Goal: Find contact information: Find contact information

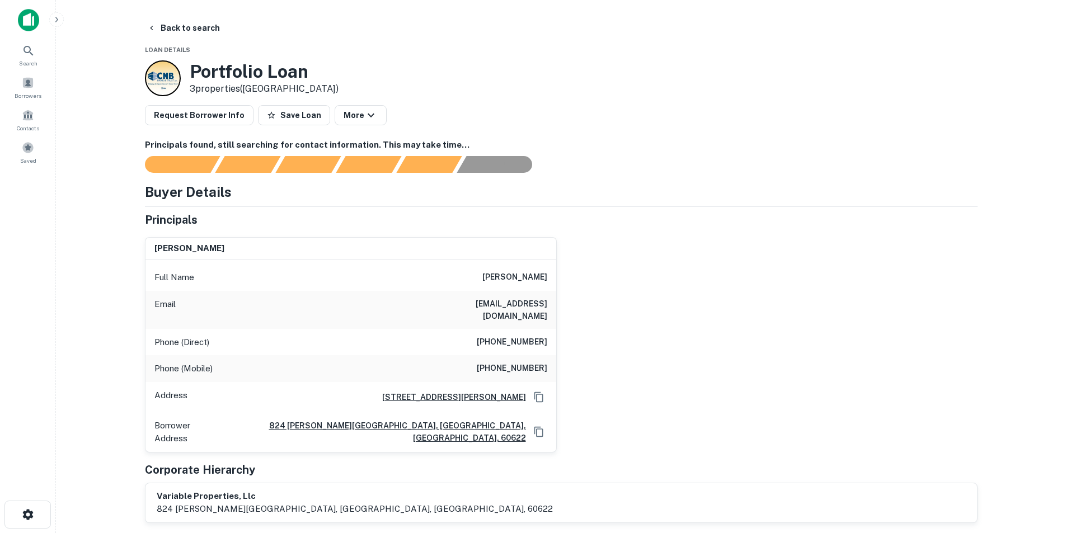
click at [521, 307] on h6 "[EMAIL_ADDRESS][DOMAIN_NAME]" at bounding box center [480, 310] width 134 height 25
copy h6 "[EMAIL_ADDRESS][DOMAIN_NAME]"
click at [514, 285] on div "Full Name [PERSON_NAME]" at bounding box center [350, 277] width 411 height 27
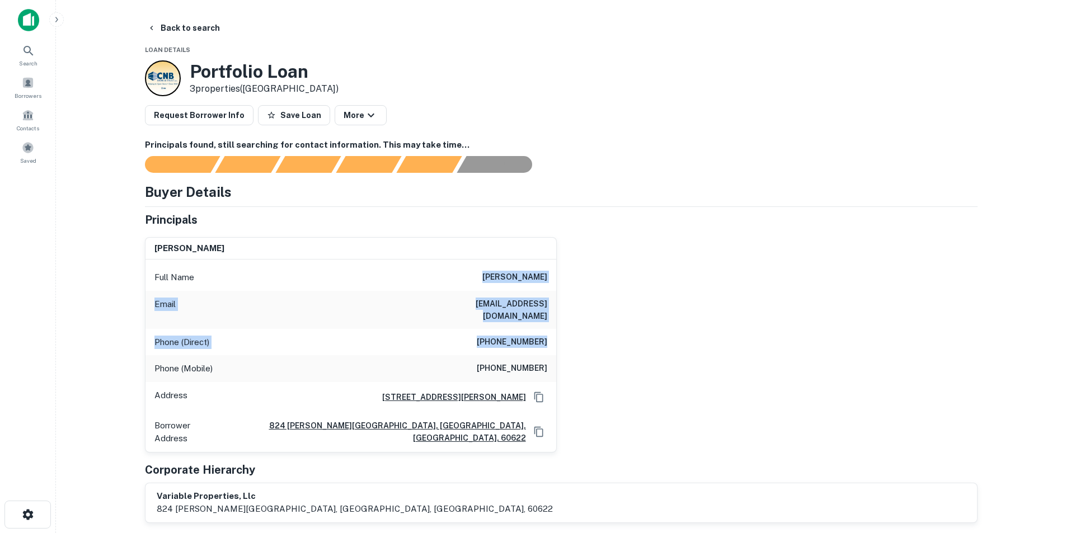
drag, startPoint x: 493, startPoint y: 269, endPoint x: 560, endPoint y: 338, distance: 96.1
click at [560, 338] on div "[PERSON_NAME] Full Name [PERSON_NAME] Email [EMAIL_ADDRESS][DOMAIN_NAME] Phone …" at bounding box center [556, 340] width 841 height 224
click at [517, 336] on h6 "(708) 246-0788" at bounding box center [512, 342] width 70 height 13
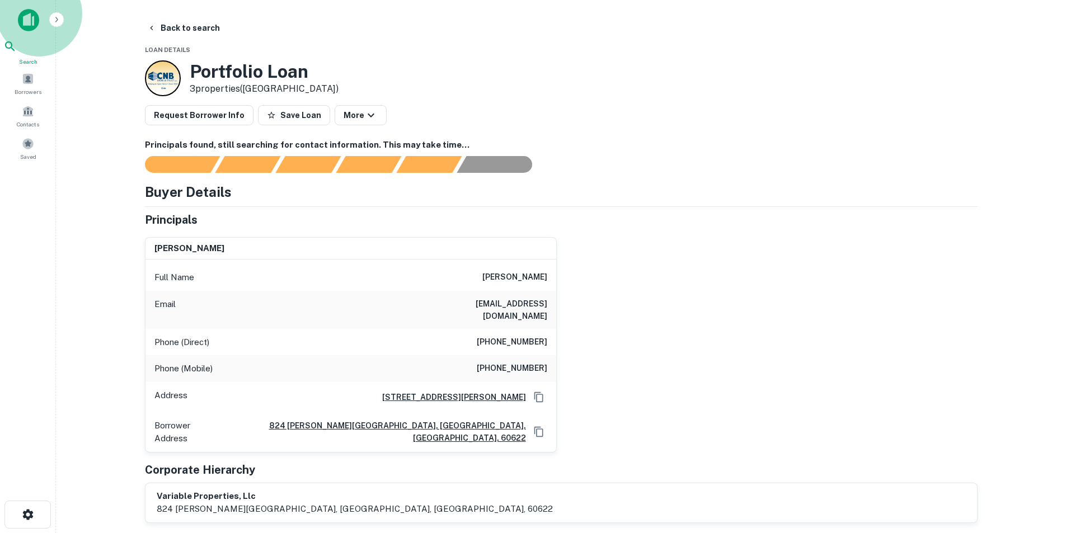
click at [43, 53] on div "Search" at bounding box center [27, 53] width 49 height 26
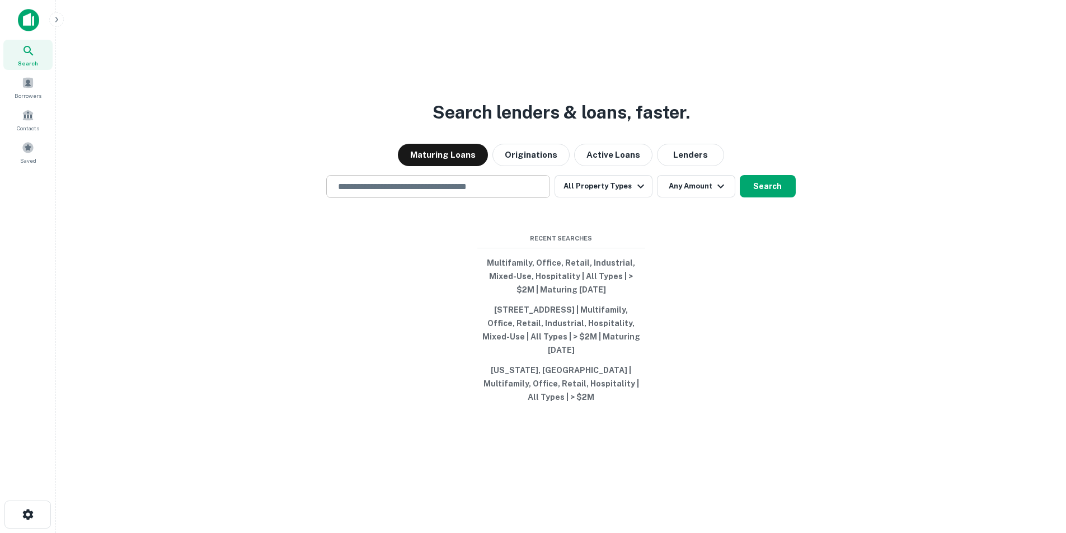
click at [414, 193] on input "text" at bounding box center [438, 186] width 214 height 13
paste input "**********"
type input "**********"
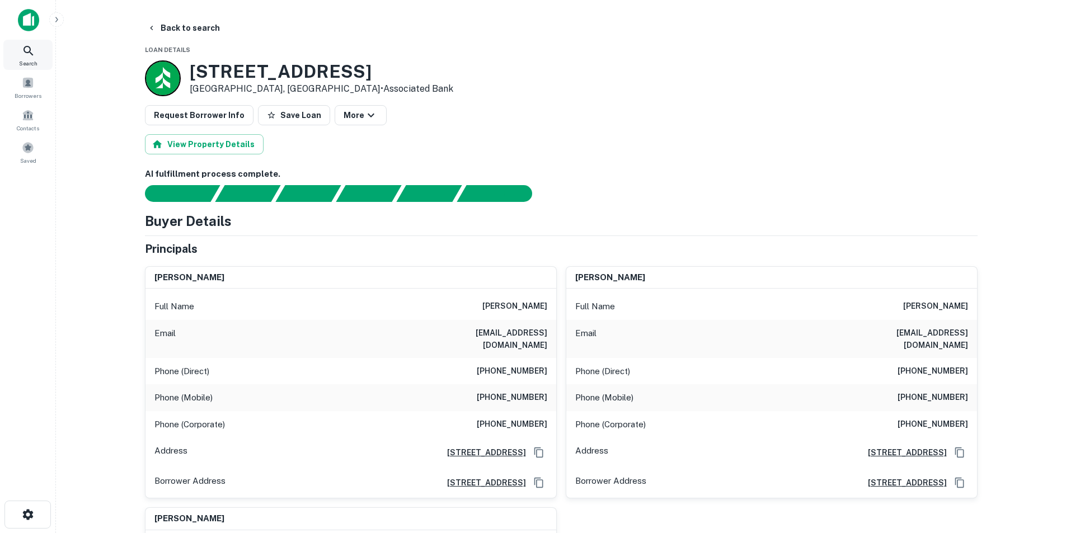
click at [29, 51] on icon at bounding box center [28, 51] width 10 height 10
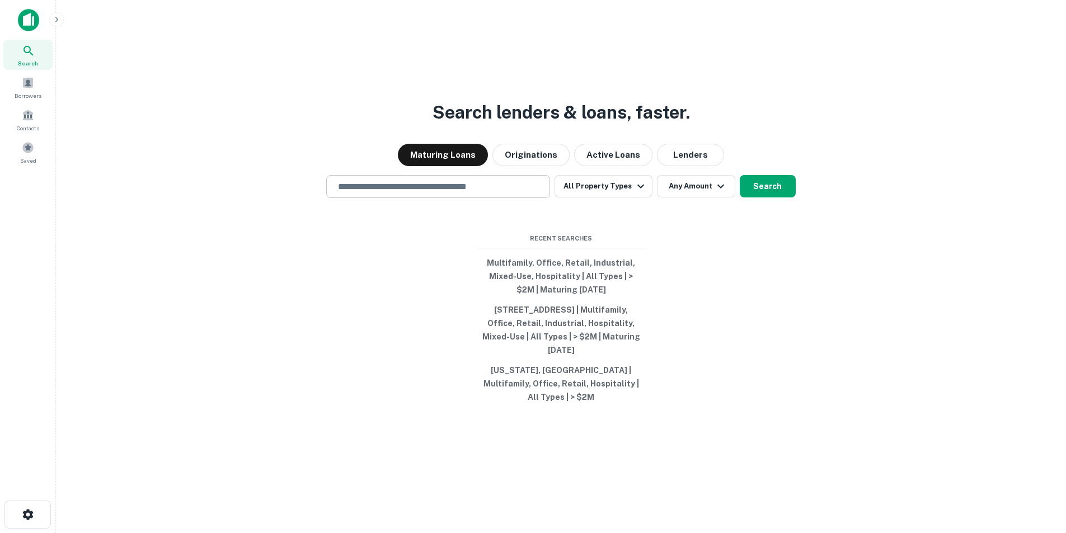
click at [452, 193] on input "text" at bounding box center [438, 186] width 214 height 13
paste input "**********"
type input "**********"
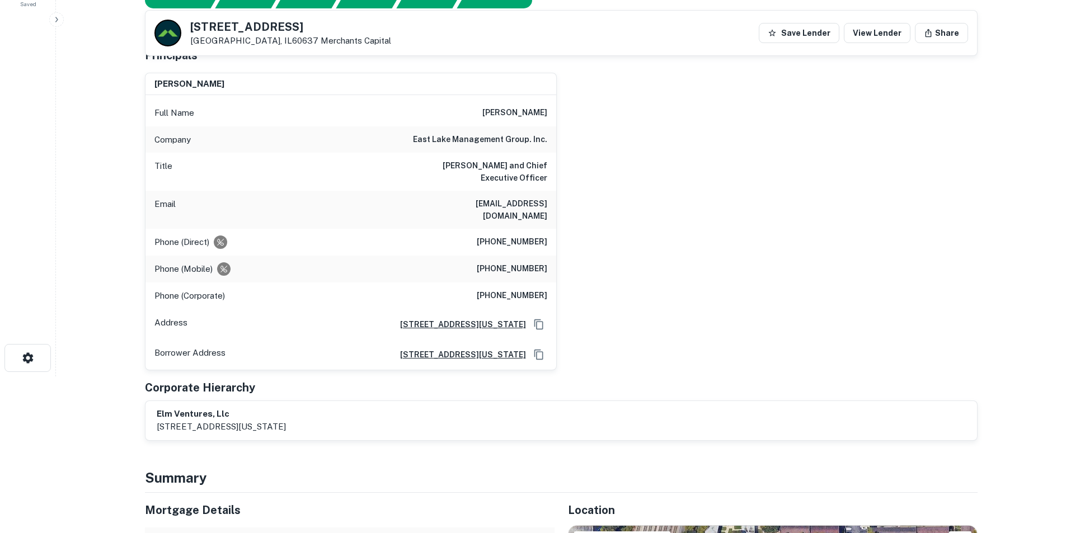
scroll to position [56, 0]
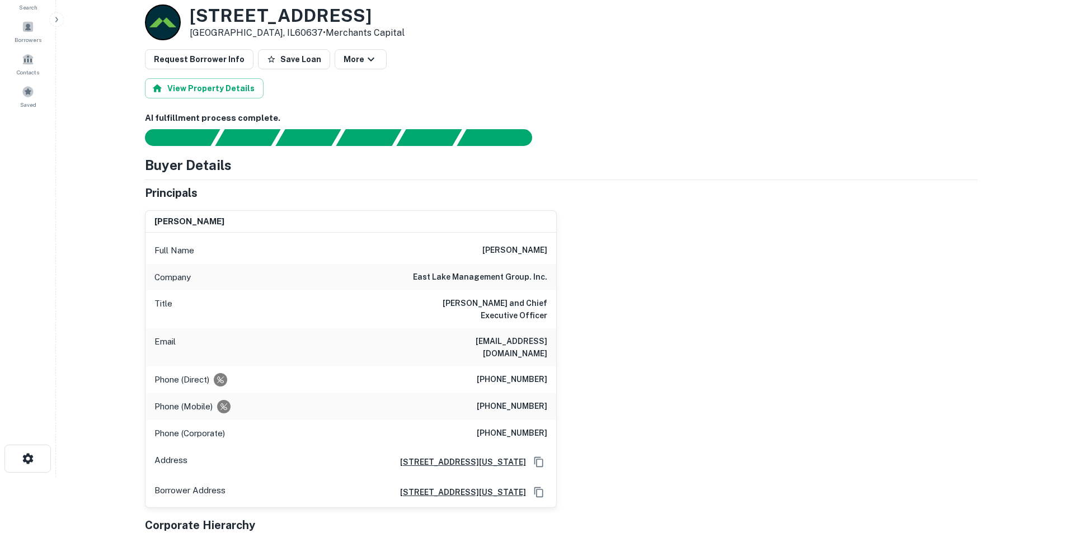
click at [505, 400] on h6 "(312) 771-0835" at bounding box center [512, 406] width 70 height 13
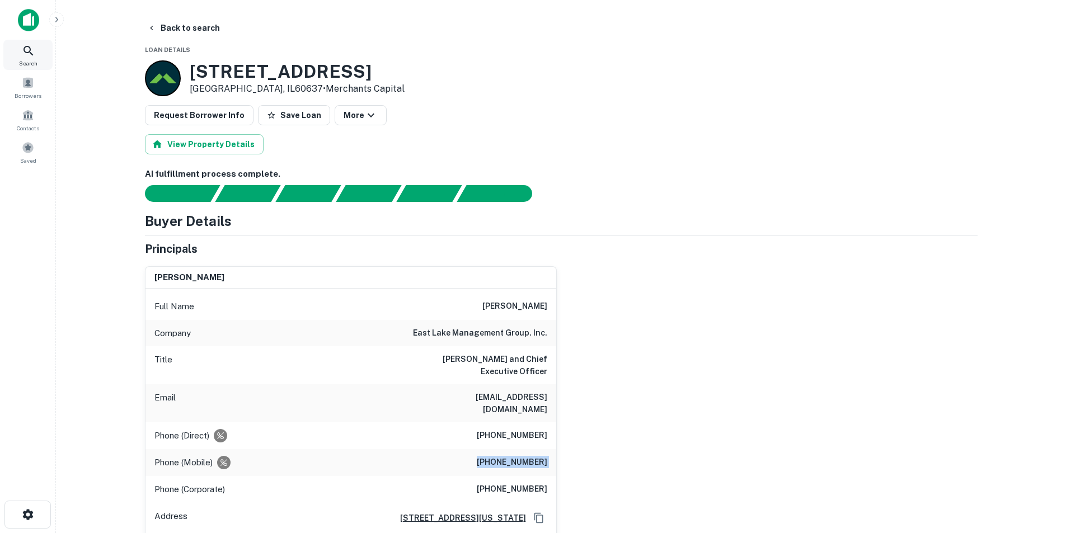
click at [29, 47] on icon at bounding box center [28, 51] width 10 height 10
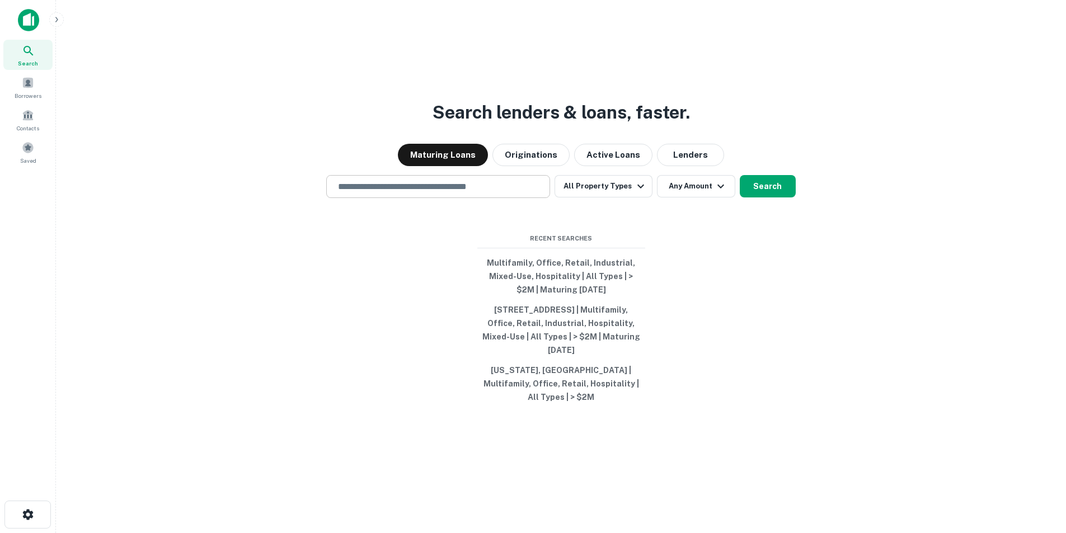
click at [441, 186] on div "​" at bounding box center [438, 186] width 224 height 23
paste input "**********"
type input "**********"
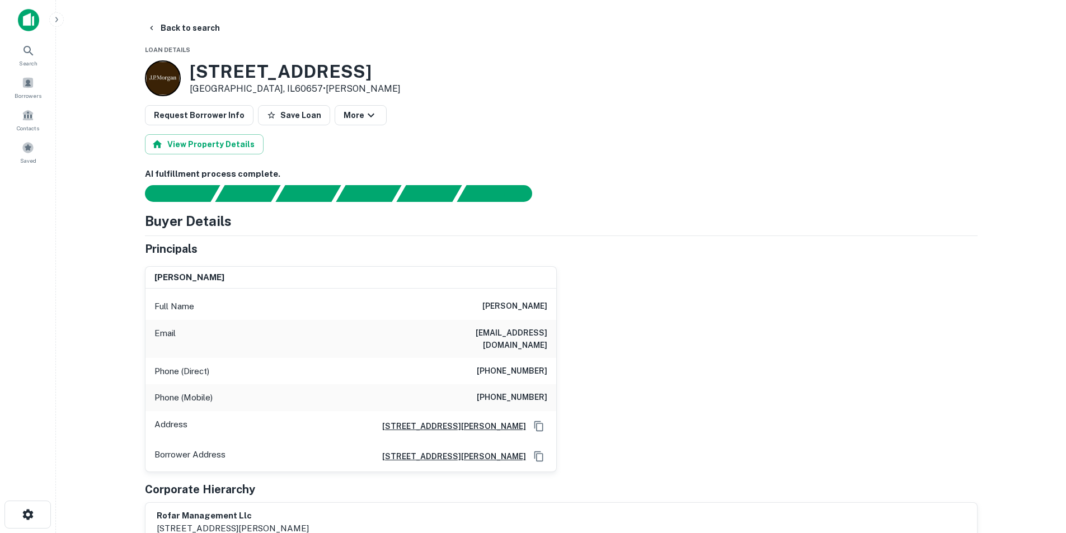
click at [479, 332] on h6 "jfarago@dimensions-apts.com" at bounding box center [480, 339] width 134 height 25
copy h6 "dimensions"
click at [511, 303] on h6 "joseph v farago" at bounding box center [514, 306] width 65 height 13
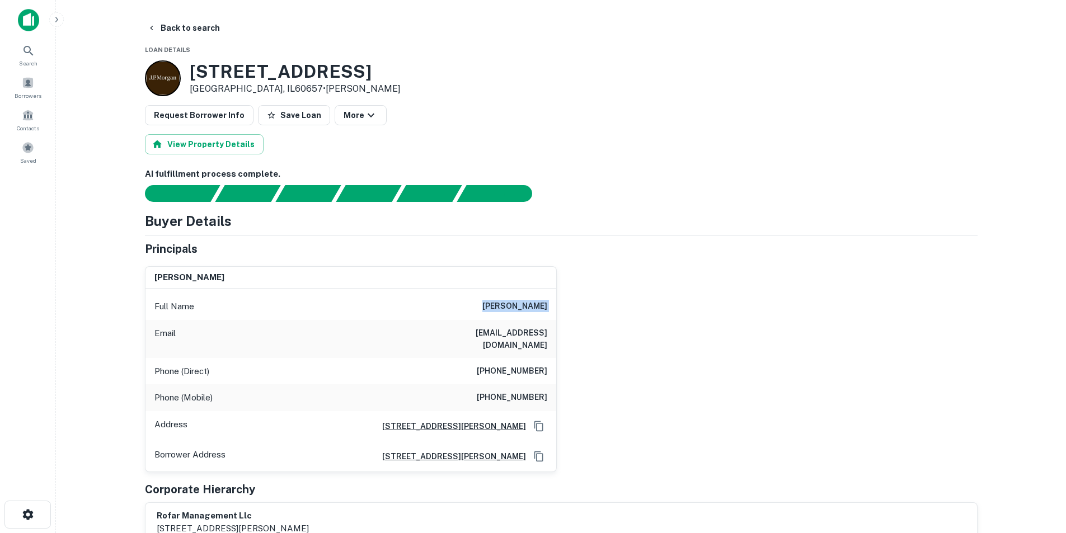
click at [511, 303] on h6 "joseph v farago" at bounding box center [514, 306] width 65 height 13
copy h6 "joseph v farago"
click at [493, 358] on div "Phone (Direct) (773) 868-9714" at bounding box center [350, 371] width 411 height 27
click at [493, 333] on h6 "jfarago@dimensions-apts.com" at bounding box center [480, 339] width 134 height 25
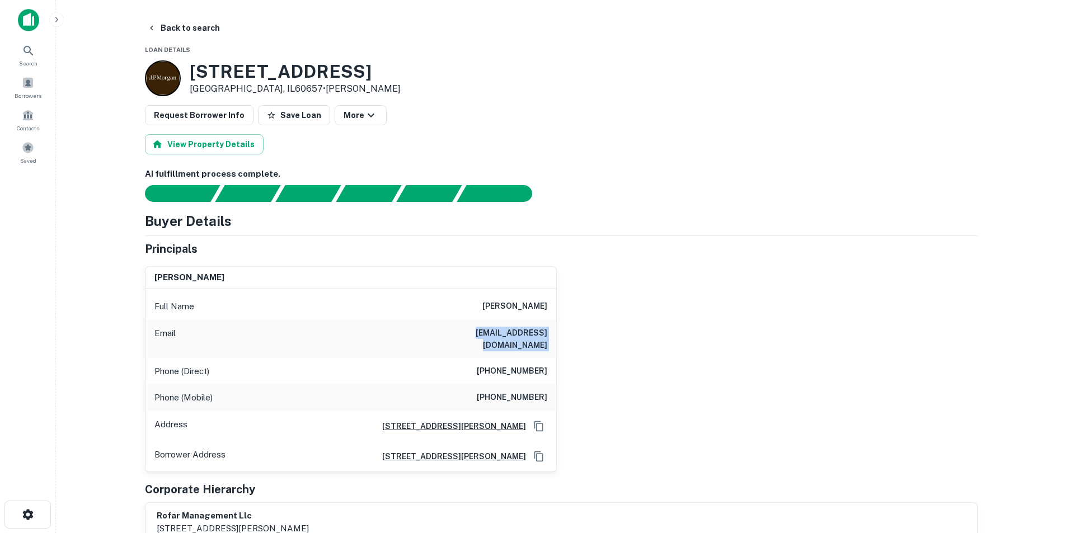
click at [493, 333] on h6 "jfarago@dimensions-apts.com" at bounding box center [480, 339] width 134 height 25
copy h6 "jfarago@dimensions-apts.com"
click at [498, 301] on h6 "joseph v farago" at bounding box center [514, 306] width 65 height 13
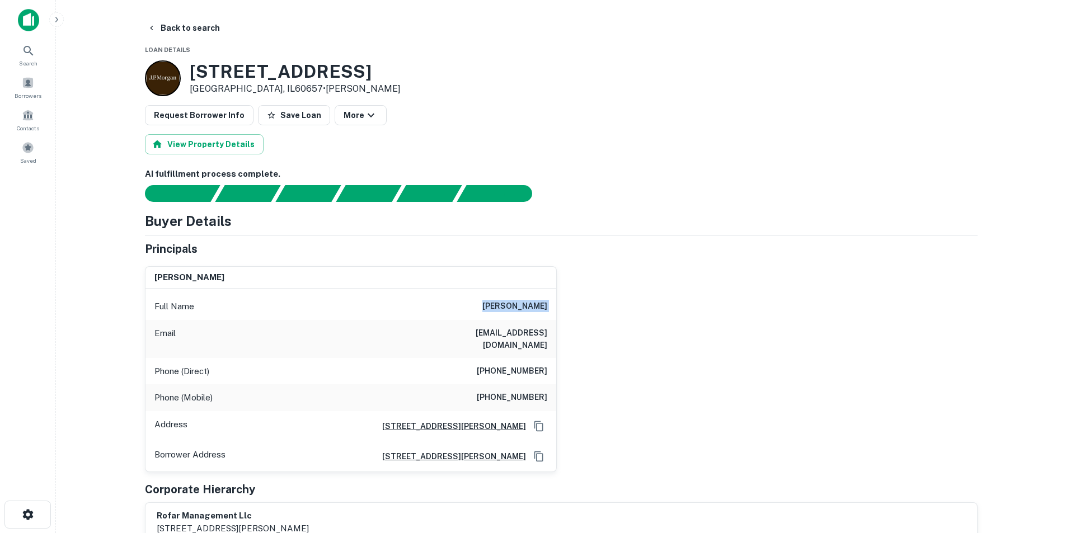
copy h6 "joseph v farago"
click at [513, 337] on h6 "jfarago@dimensions-apts.com" at bounding box center [480, 339] width 134 height 25
drag, startPoint x: 513, startPoint y: 337, endPoint x: 512, endPoint y: 328, distance: 8.5
click at [514, 337] on h6 "jfarago@dimensions-apts.com" at bounding box center [480, 339] width 134 height 25
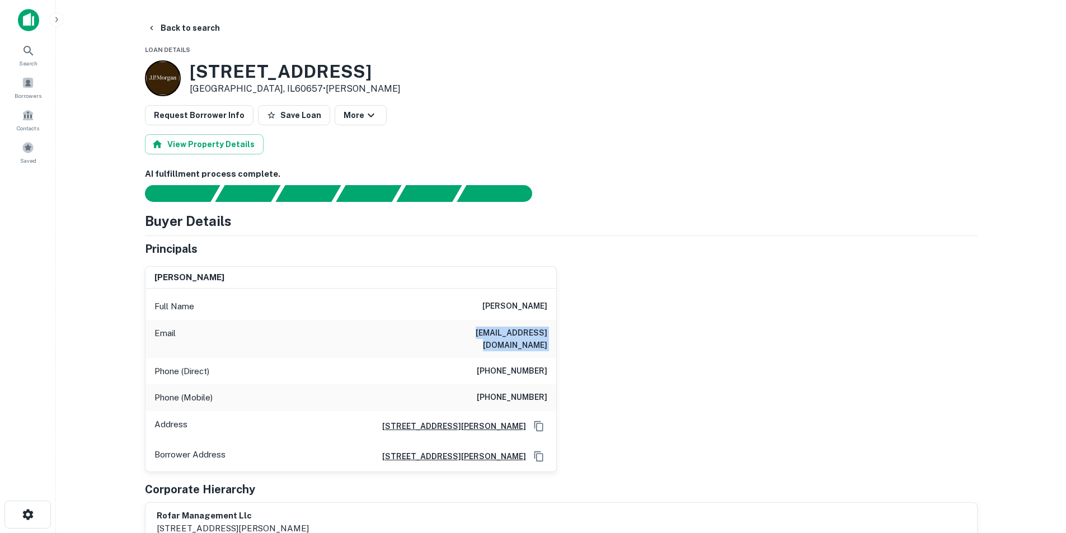
copy h6 "jfarago@dimensions-apts.com"
click at [28, 48] on icon at bounding box center [28, 50] width 13 height 13
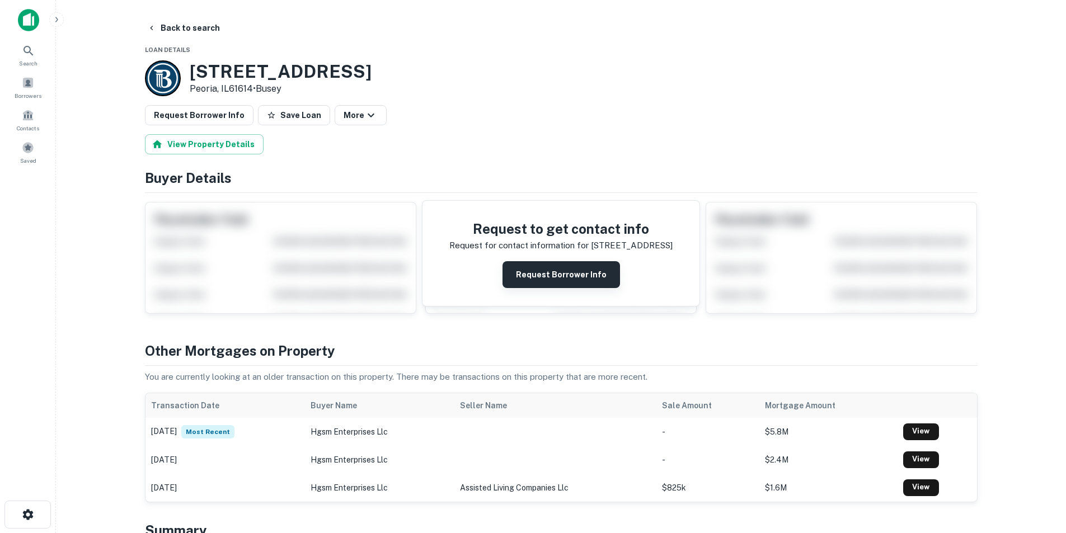
click at [556, 273] on button "Request Borrower Info" at bounding box center [560, 274] width 117 height 27
